Goal: Complete application form: Complete application form

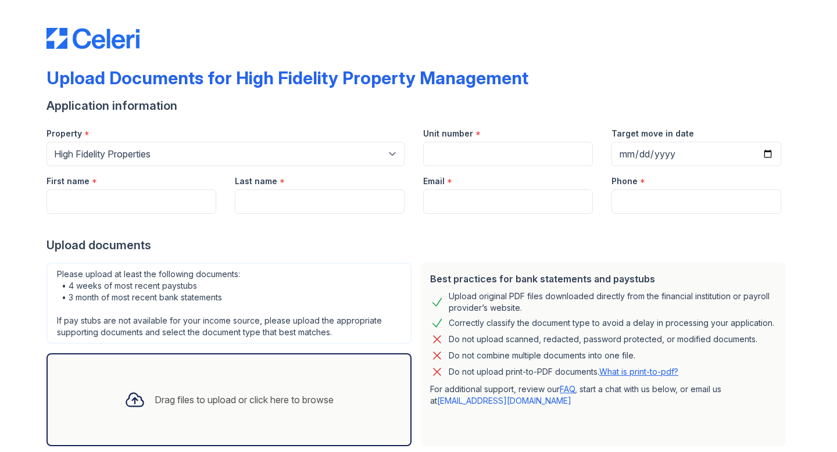
click at [197, 148] on select "Select a property [STREET_ADDRESS][GEOGRAPHIC_DATA][US_STATE][STREET_ADDRESS] […" at bounding box center [226, 154] width 358 height 24
select select "2069"
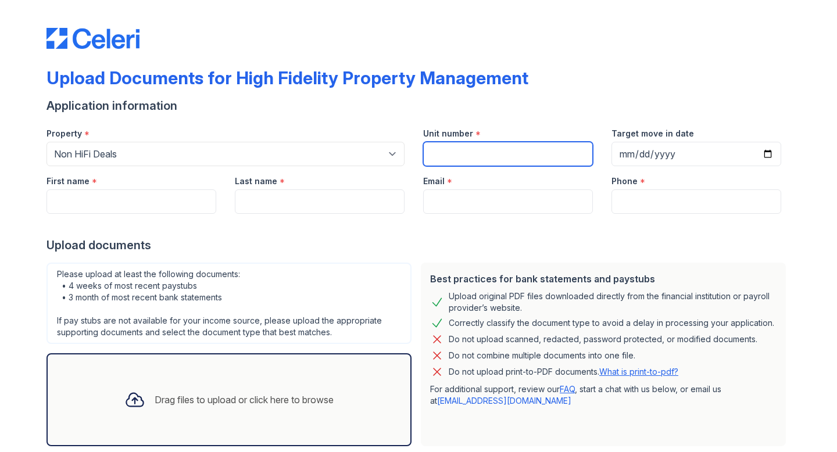
click at [455, 154] on input "Unit number" at bounding box center [508, 154] width 170 height 24
type input "2"
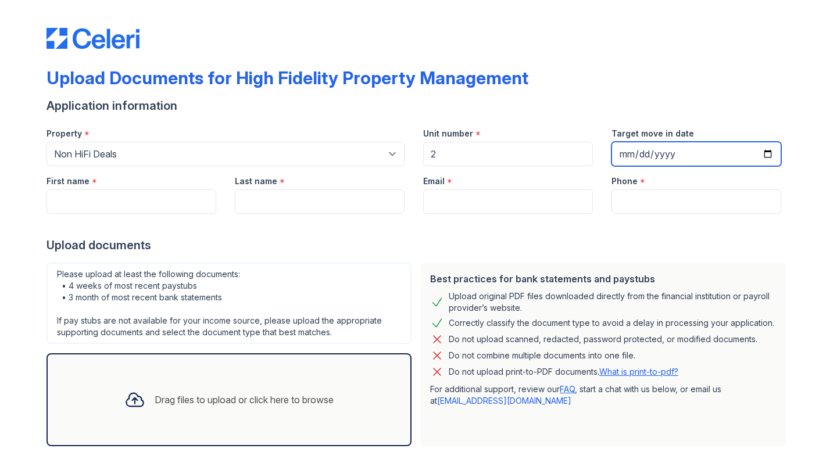
click at [662, 160] on input "Target move in date" at bounding box center [697, 154] width 170 height 24
click at [768, 152] on input "Target move in date" at bounding box center [697, 154] width 170 height 24
click at [763, 152] on input "[DATE]" at bounding box center [697, 154] width 170 height 24
type input "[DATE]"
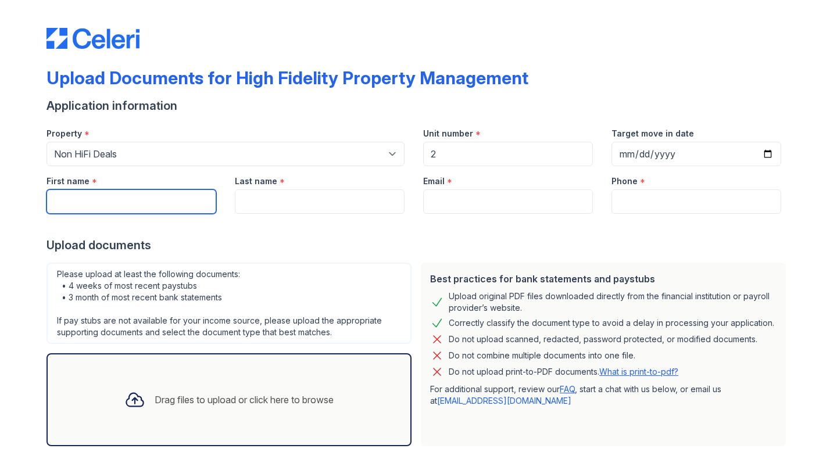
click at [155, 205] on input "First name" at bounding box center [132, 202] width 170 height 24
type input "[PERSON_NAME]"
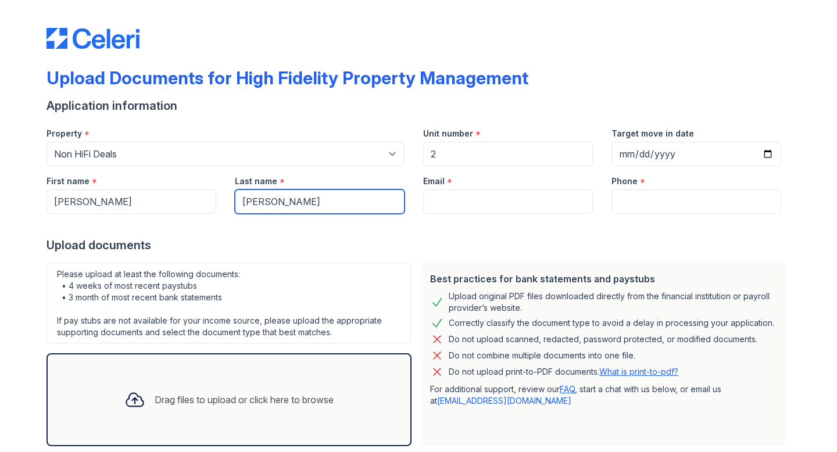
type input "[EMAIL_ADDRESS][DOMAIN_NAME]"
type input "4696138611"
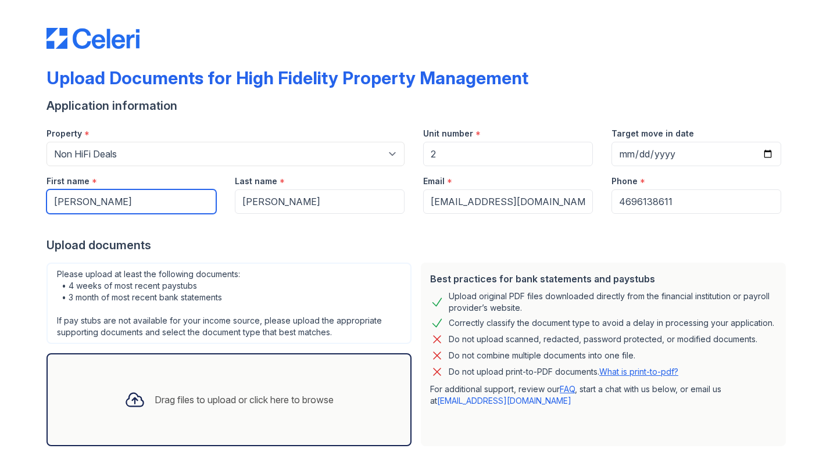
scroll to position [66, 0]
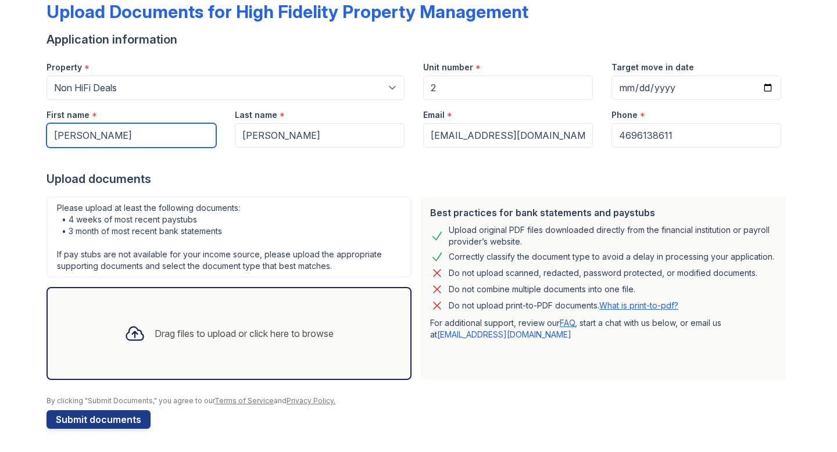
type input "[PERSON_NAME]"
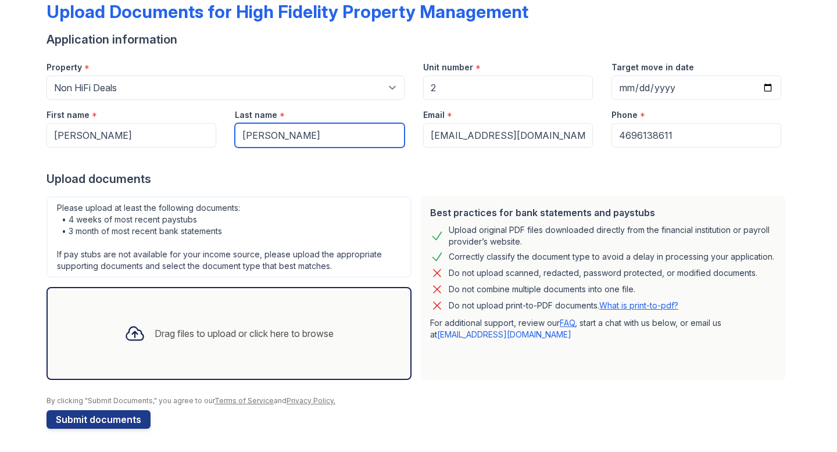
click at [337, 133] on input "[PERSON_NAME]" at bounding box center [320, 135] width 170 height 24
type input "[PERSON_NAME]"
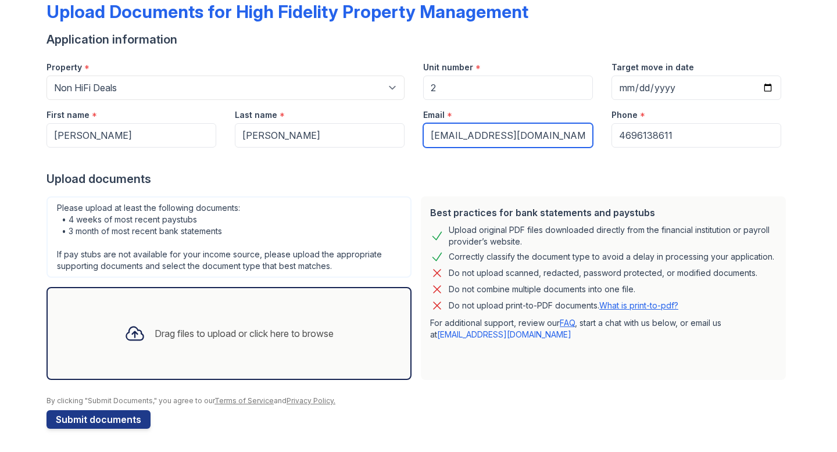
click at [570, 137] on input "[EMAIL_ADDRESS][DOMAIN_NAME]" at bounding box center [508, 135] width 170 height 24
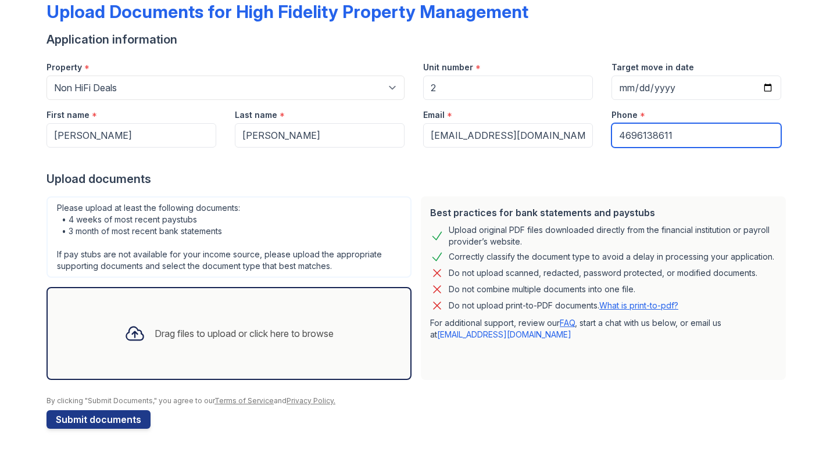
click at [723, 140] on input "4696138611" at bounding box center [697, 135] width 170 height 24
type input "4696138611"
click at [419, 177] on div "Upload documents" at bounding box center [419, 179] width 744 height 16
click at [172, 357] on div "Drag files to upload or click here to browse" at bounding box center [229, 333] width 365 height 93
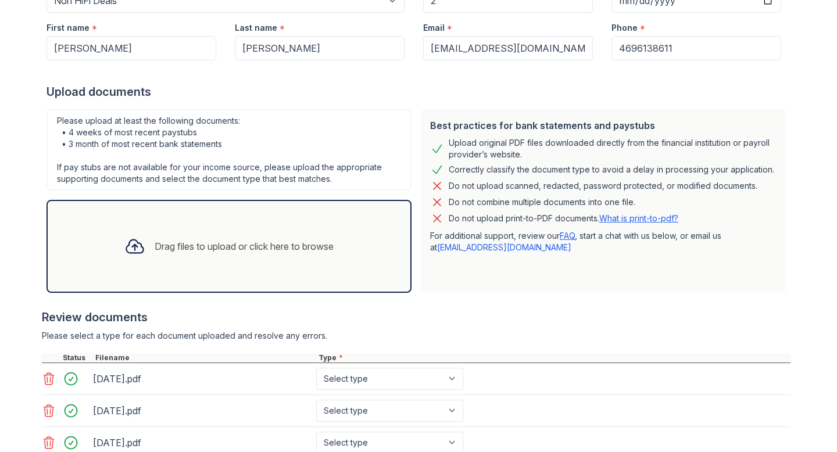
scroll to position [240, 0]
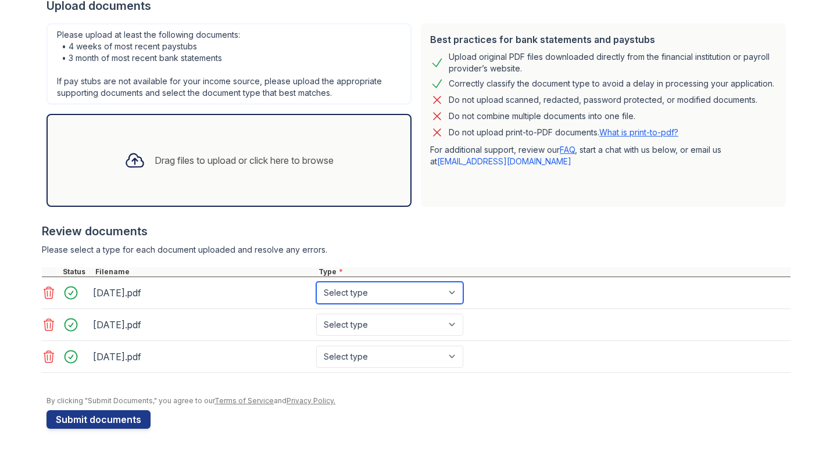
click at [405, 291] on select "Select type Paystub Bank Statement Offer Letter Tax Documents Benefit Award Let…" at bounding box center [389, 293] width 147 height 22
select select "bank_statement"
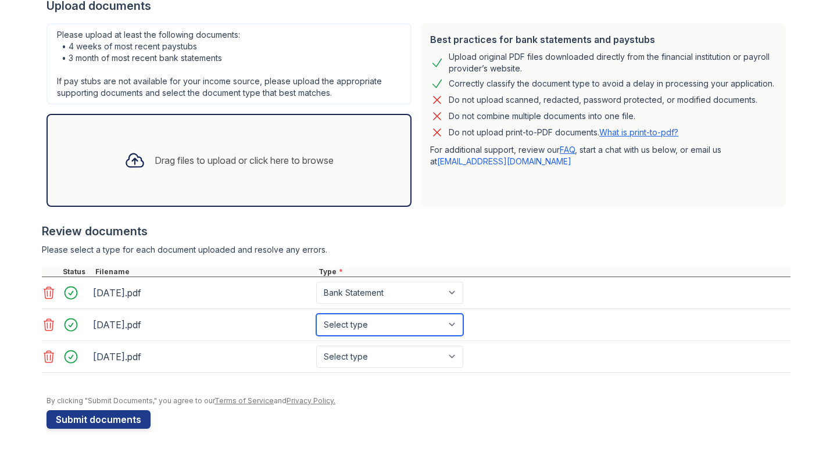
click at [378, 320] on select "Select type Paystub Bank Statement Offer Letter Tax Documents Benefit Award Let…" at bounding box center [389, 325] width 147 height 22
select select "bank_statement"
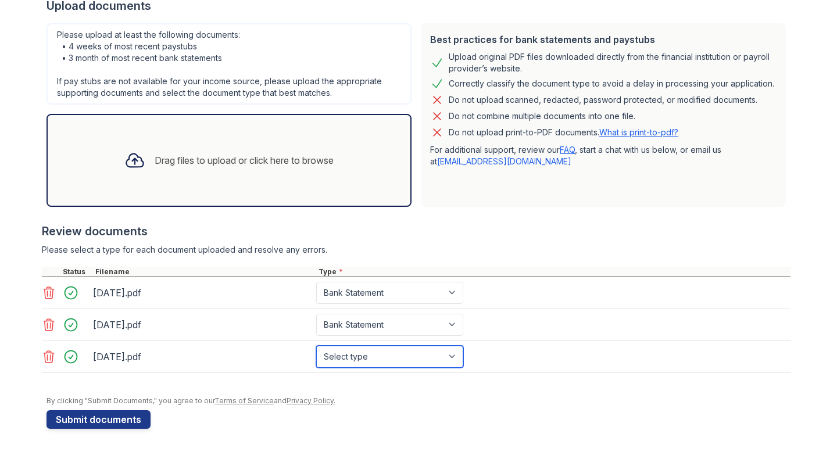
click at [353, 355] on select "Select type Paystub Bank Statement Offer Letter Tax Documents Benefit Award Let…" at bounding box center [389, 357] width 147 height 22
select select "bank_statement"
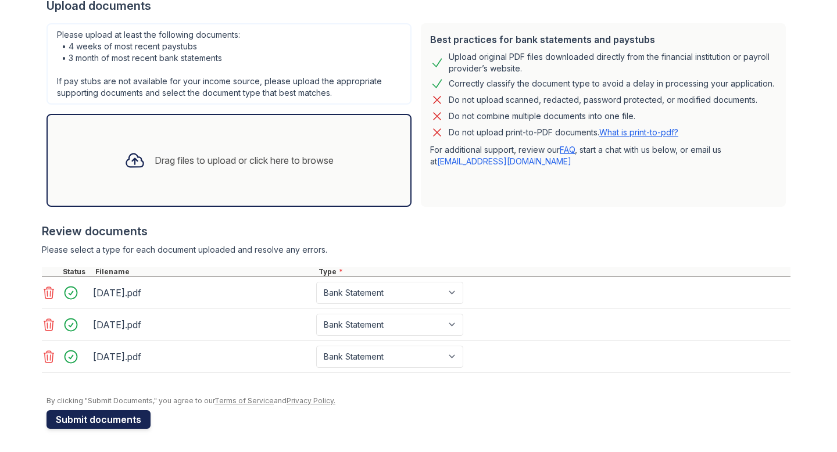
click at [128, 419] on button "Submit documents" at bounding box center [99, 420] width 104 height 19
